Goal: Navigation & Orientation: Find specific page/section

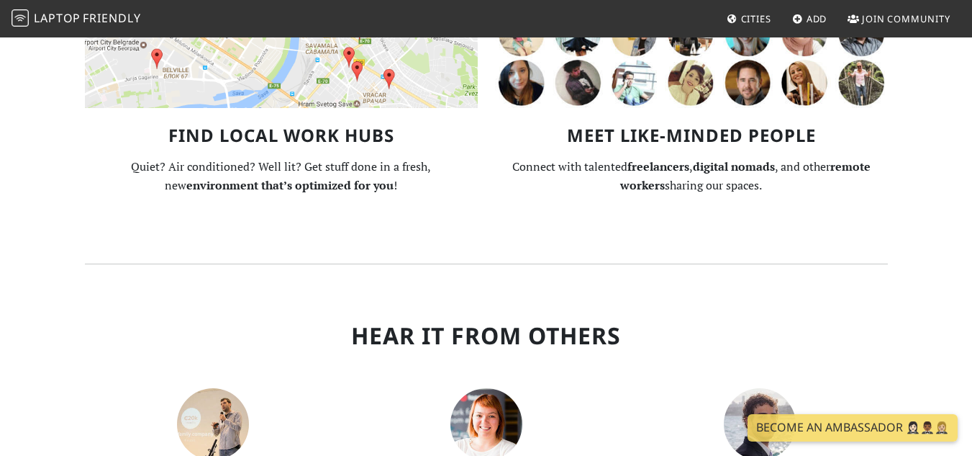
scroll to position [1368, 0]
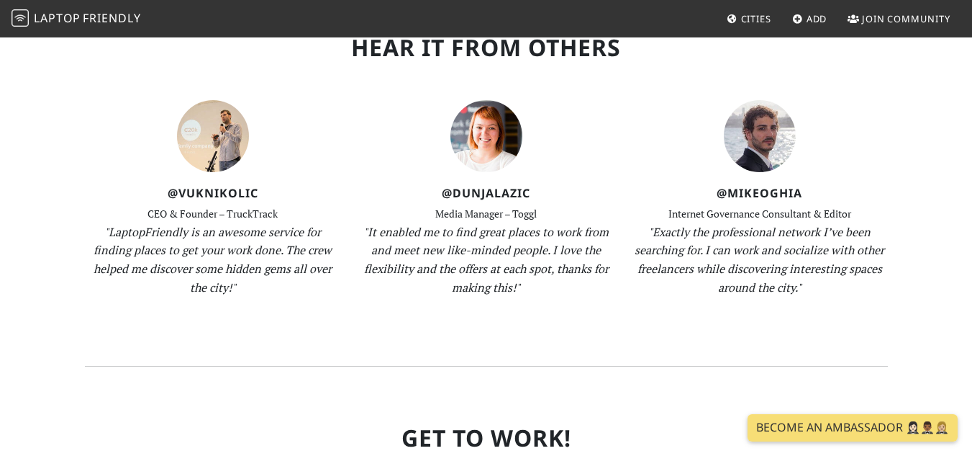
click at [769, 22] on span "Cities" at bounding box center [756, 18] width 30 height 13
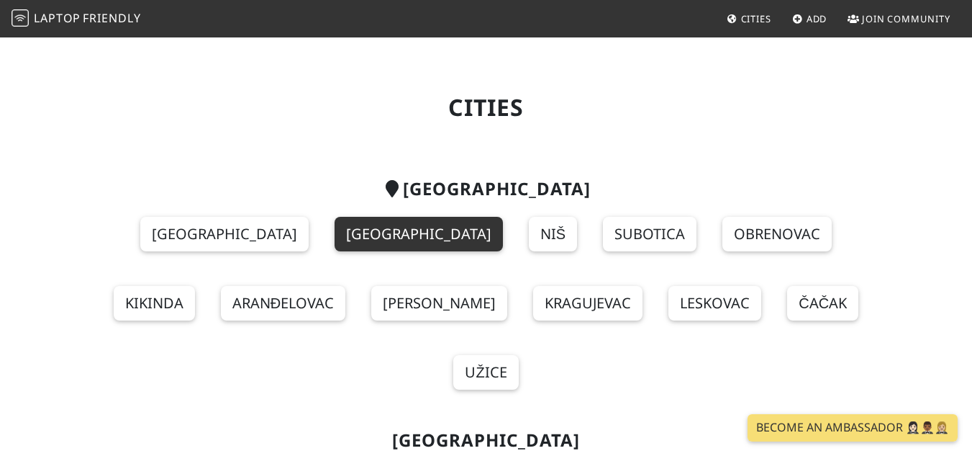
click at [335, 225] on link "[GEOGRAPHIC_DATA]" at bounding box center [419, 234] width 168 height 35
